Goal: Information Seeking & Learning: Learn about a topic

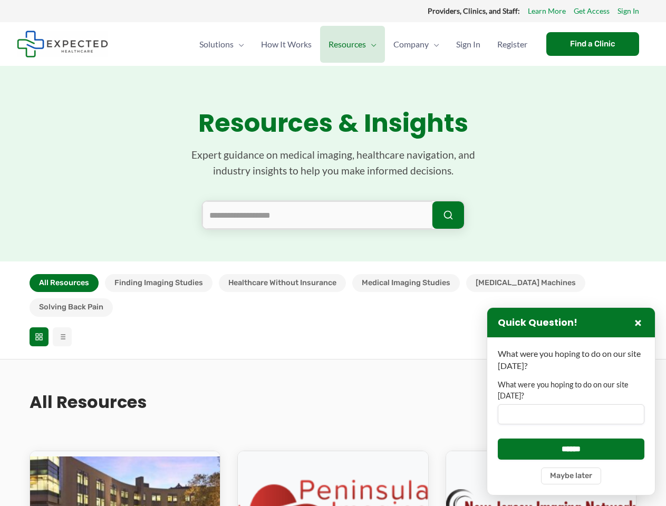
click at [332, 253] on section "Resources & Insights Expert guidance on medical imaging, healthcare navigation,…" at bounding box center [333, 163] width 666 height 195
click at [64, 283] on button "All Resources" at bounding box center [64, 283] width 69 height 18
click at [158, 283] on button "Finding Imaging Studies" at bounding box center [158, 283] width 107 height 18
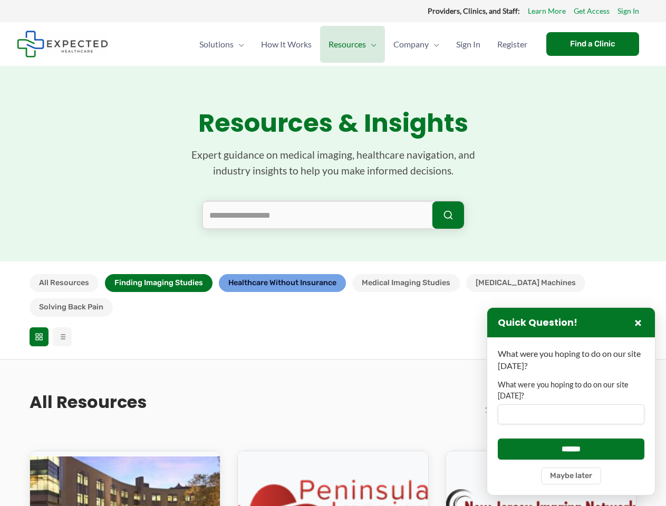
click at [281, 283] on button "Healthcare Without Insurance" at bounding box center [282, 283] width 127 height 18
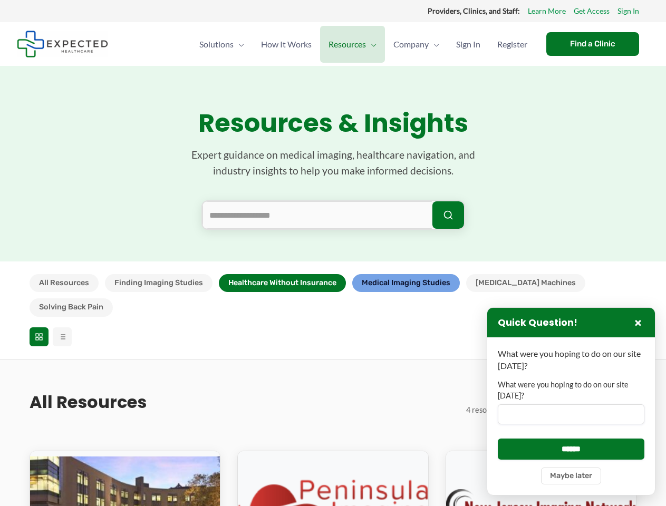
click at [406, 283] on button "Medical Imaging Studies" at bounding box center [405, 283] width 107 height 18
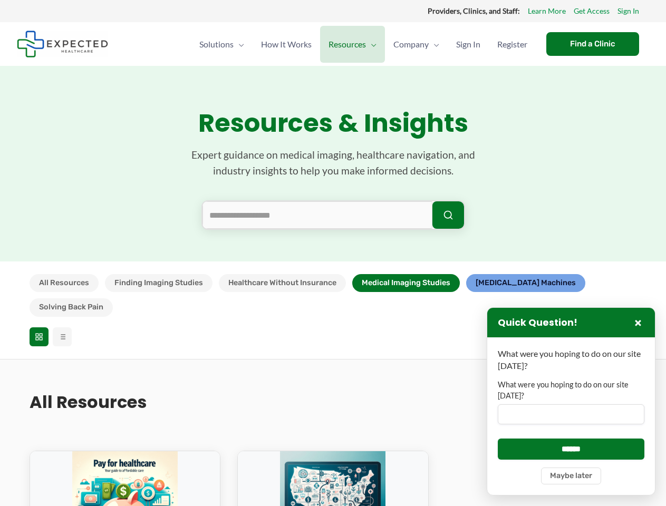
click at [501, 283] on button "[MEDICAL_DATA] Machines" at bounding box center [525, 283] width 119 height 18
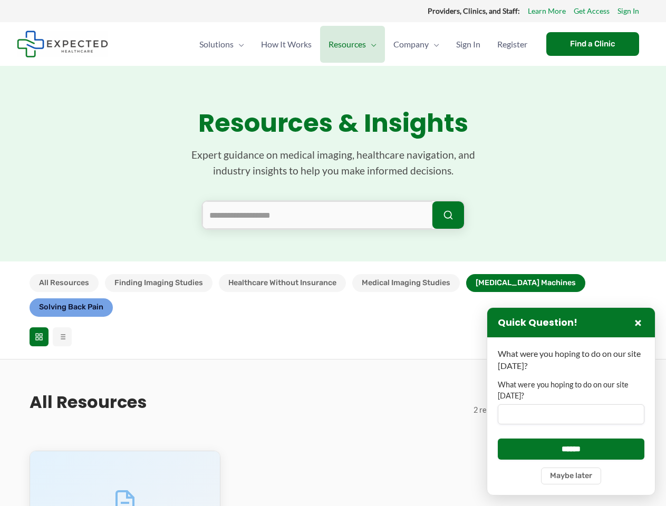
click at [113, 298] on button "Solving Back Pain" at bounding box center [71, 307] width 83 height 18
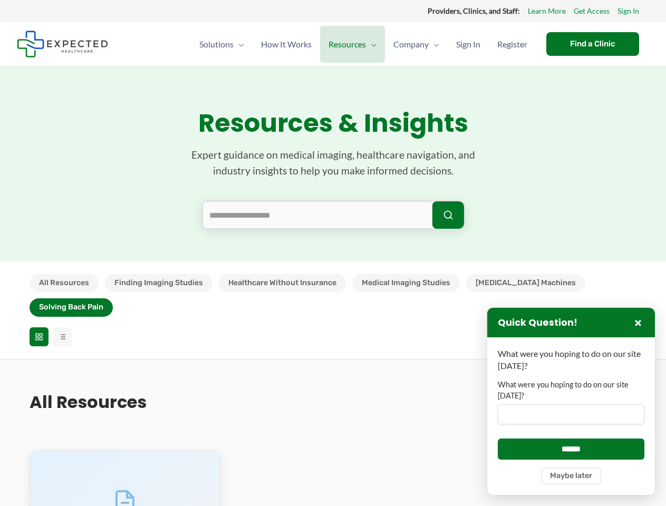
click at [39, 332] on icon at bounding box center [39, 336] width 8 height 8
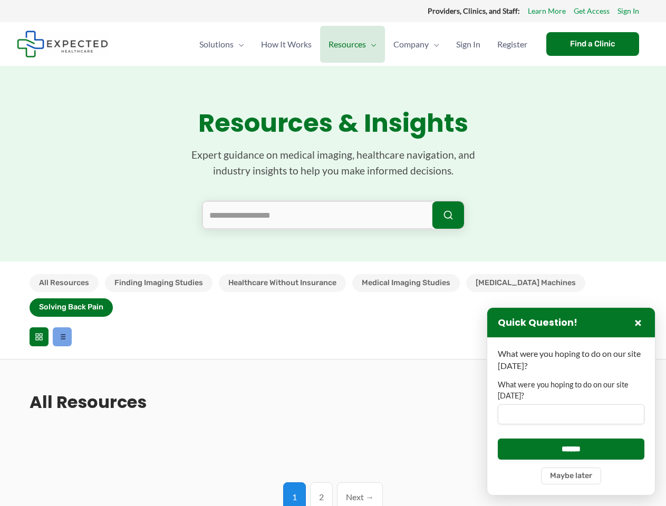
click at [62, 337] on line at bounding box center [63, 337] width 5 height 0
click at [571, 401] on label "What were you hoping to do on our site [DATE]?" at bounding box center [570, 390] width 146 height 22
click at [571, 404] on input "What were you hoping to do on our site [DATE]?" at bounding box center [570, 414] width 146 height 20
